Goal: Check status

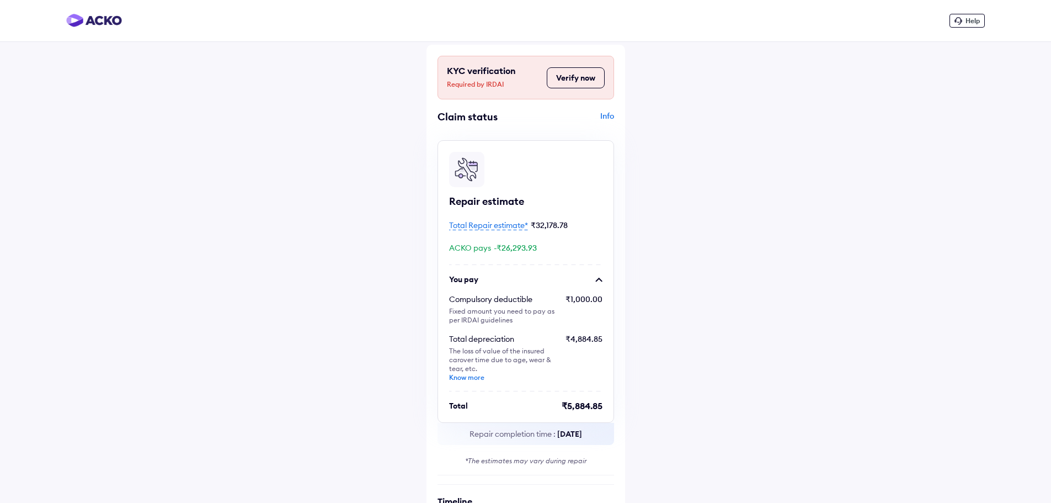
click at [493, 223] on span "Total Repair estimate*" at bounding box center [488, 225] width 79 height 10
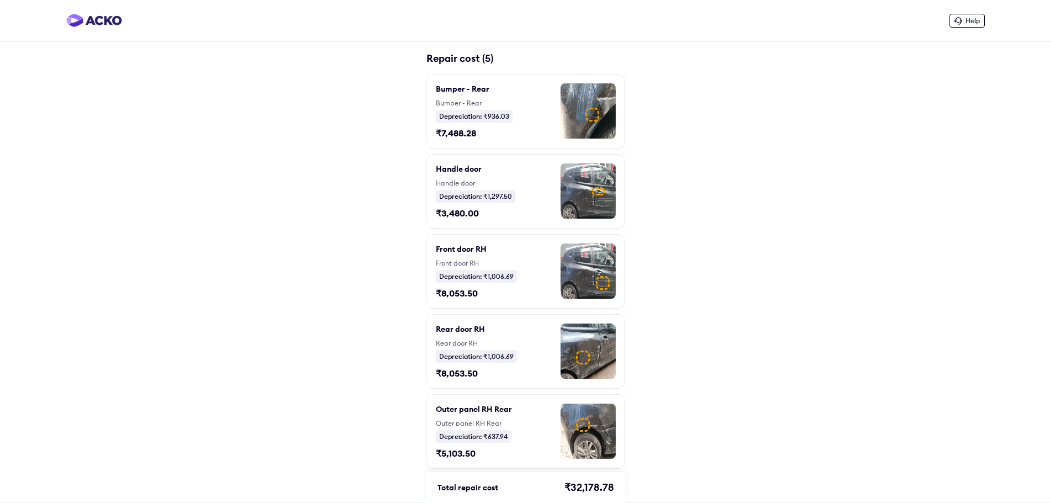
scroll to position [7, 0]
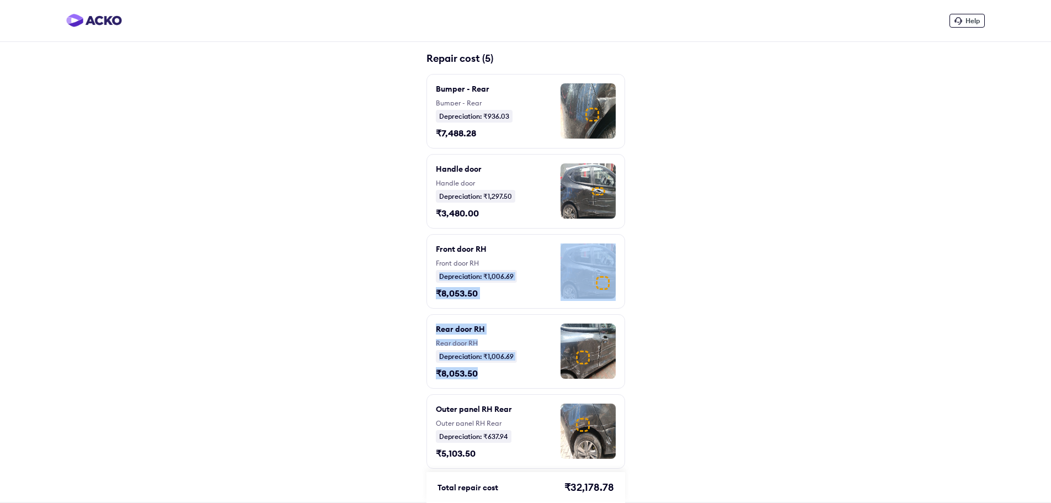
drag, startPoint x: 496, startPoint y: 376, endPoint x: 505, endPoint y: 259, distance: 117.9
click at [505, 259] on div "Bumper - Rear Bumper - Rear Depreciation: ₹936.03 ₹7,488.28 Handle door Handle …" at bounding box center [526, 271] width 199 height 395
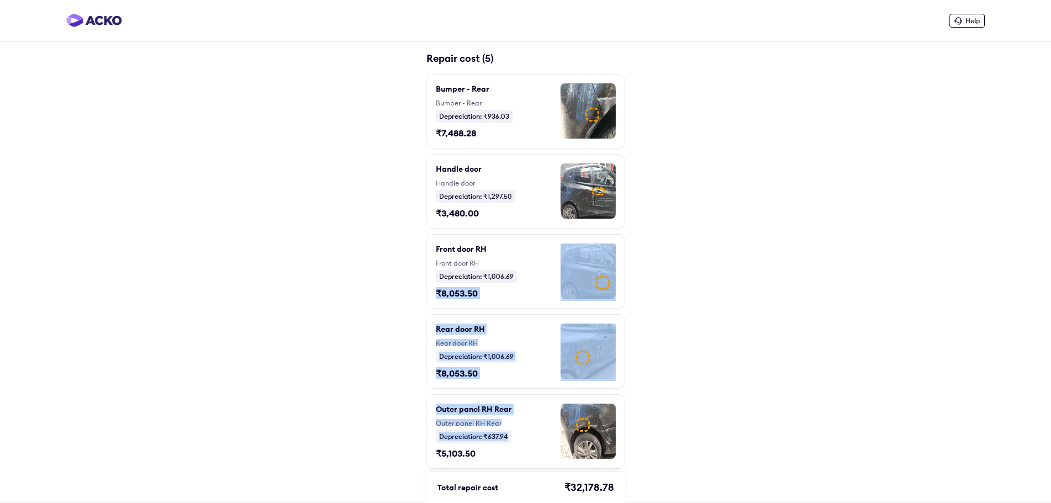
drag, startPoint x: 516, startPoint y: 413, endPoint x: 525, endPoint y: 300, distance: 113.5
click at [525, 300] on div "Bumper - Rear Bumper - Rear Depreciation: ₹936.03 ₹7,488.28 Handle door Handle …" at bounding box center [526, 271] width 199 height 395
drag, startPoint x: 525, startPoint y: 300, endPoint x: 518, endPoint y: 311, distance: 13.6
click at [525, 299] on div "Front door RH Front door RH Depreciation: ₹1,006.69 ₹8,053.50" at bounding box center [526, 271] width 199 height 74
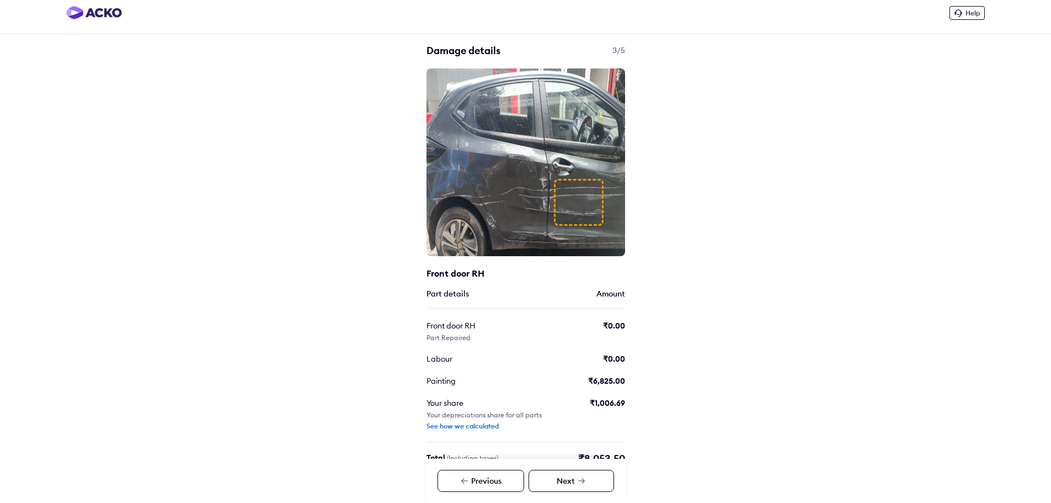
scroll to position [25, 0]
